Goal: Use online tool/utility: Use online tool/utility

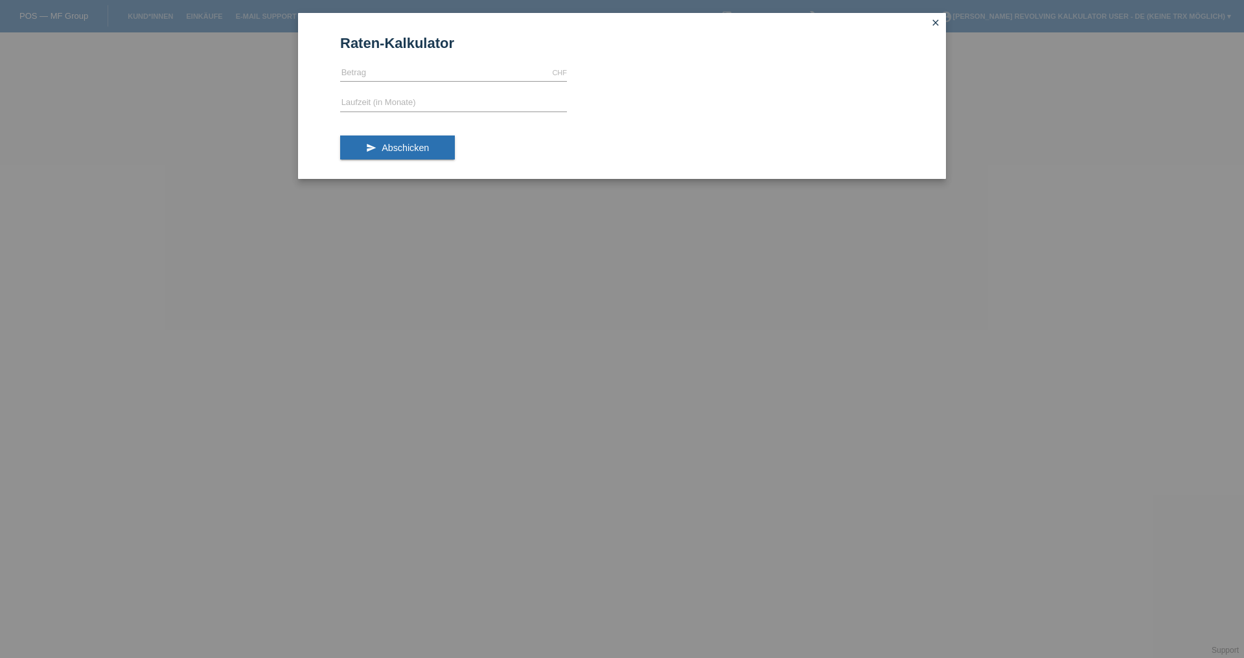
click at [464, 58] on form "Raten-Kalkulator CHF error [GEOGRAPHIC_DATA] error Laufzeit (in Monate) send Ab…" at bounding box center [622, 107] width 564 height 144
click at [457, 67] on input "text" at bounding box center [453, 73] width 227 height 16
type input "547.90"
click at [446, 103] on input "text" at bounding box center [453, 103] width 227 height 16
type input "5"
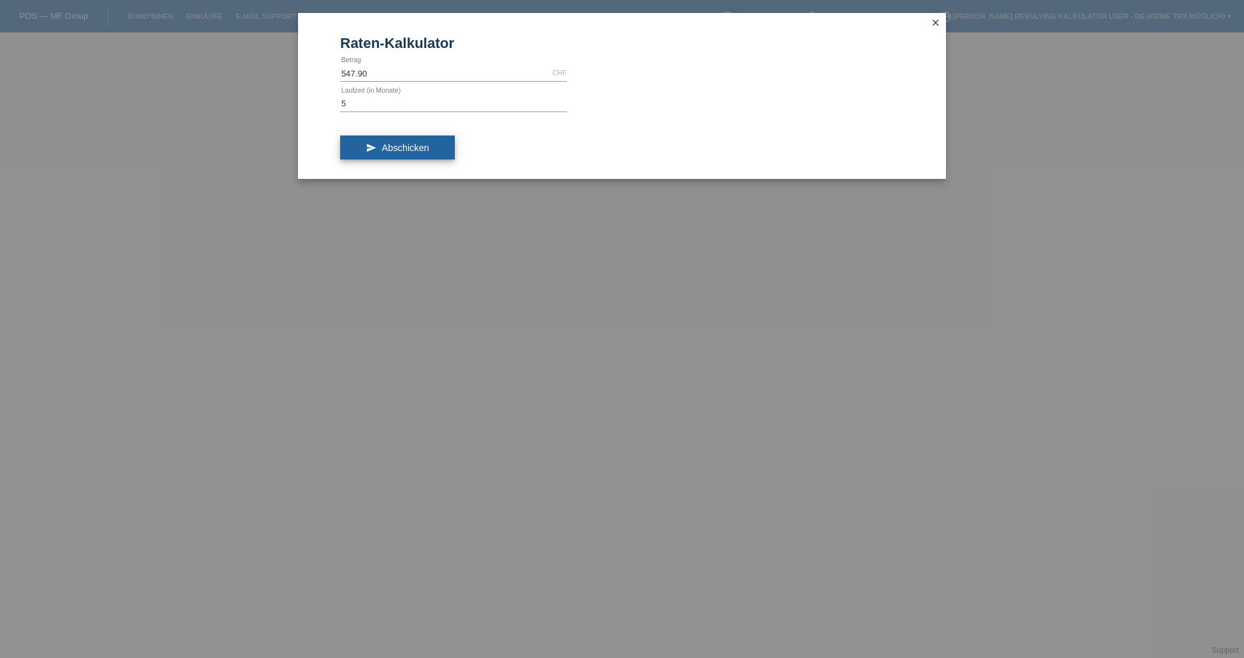
click at [396, 139] on button "send Abschicken" at bounding box center [397, 147] width 115 height 25
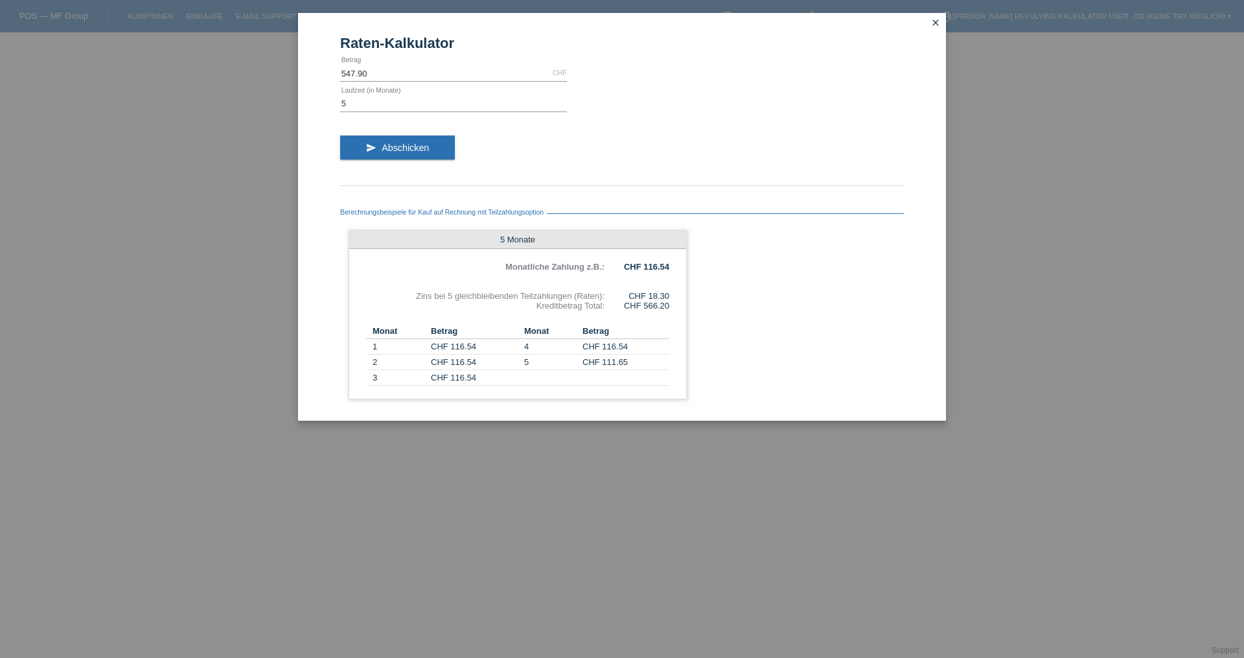
drag, startPoint x: 354, startPoint y: 86, endPoint x: 339, endPoint y: 112, distance: 29.9
click at [354, 89] on form "Raten-Kalkulator 547.90 CHF error [GEOGRAPHIC_DATA] 5 error Laufzeit (in Monate…" at bounding box center [622, 227] width 564 height 385
click at [362, 100] on input "5" at bounding box center [453, 103] width 227 height 16
type input "20"
click at [419, 155] on button "send Abschicken" at bounding box center [397, 147] width 115 height 25
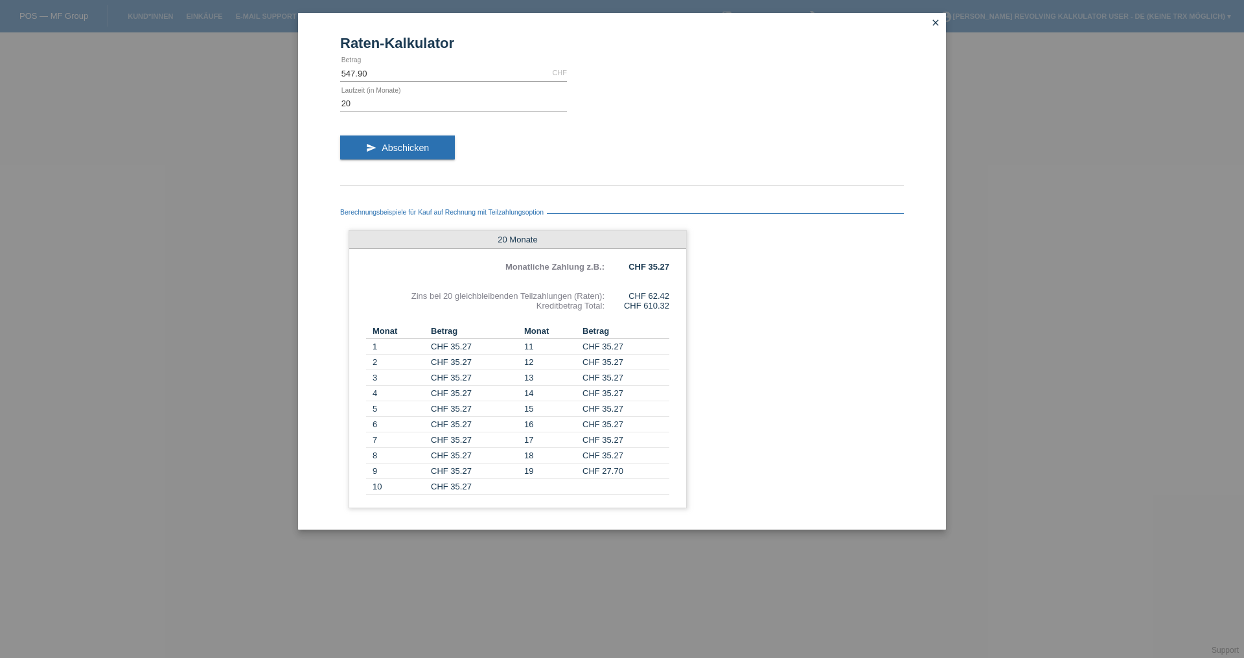
click at [936, 23] on icon "close" at bounding box center [935, 22] width 10 height 10
